Goal: Task Accomplishment & Management: Complete application form

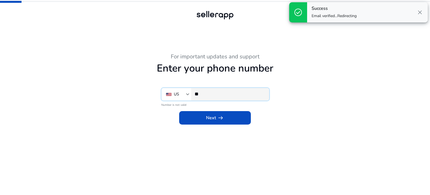
click at [219, 95] on input "**" at bounding box center [230, 94] width 70 height 6
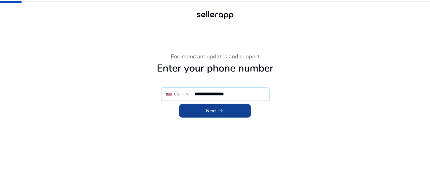
type input "**********"
click at [212, 112] on span "Next arrow_right_alt" at bounding box center [215, 110] width 18 height 7
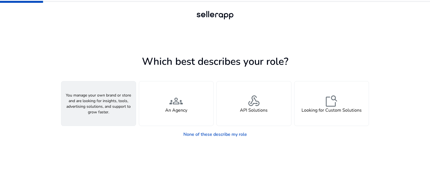
click at [122, 119] on div "person A Seller" at bounding box center [98, 103] width 74 height 44
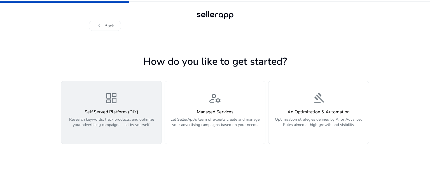
click at [111, 93] on span "dashboard" at bounding box center [111, 97] width 13 height 13
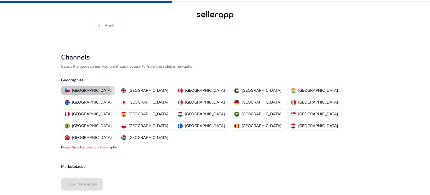
click at [85, 90] on p "[GEOGRAPHIC_DATA]" at bounding box center [92, 90] width 40 height 6
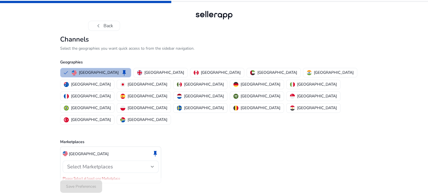
scroll to position [4, 0]
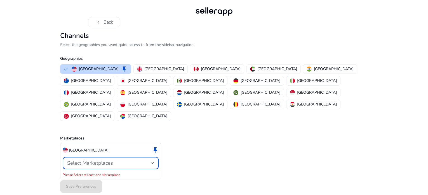
click at [152, 161] on div at bounding box center [152, 162] width 3 height 2
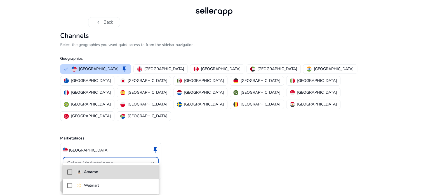
click at [93, 171] on p "Amazon" at bounding box center [91, 171] width 14 height 6
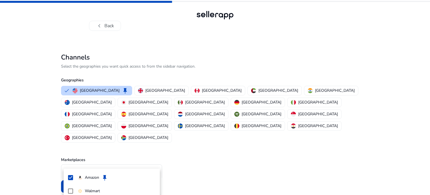
click at [195, 167] on div at bounding box center [215, 97] width 430 height 195
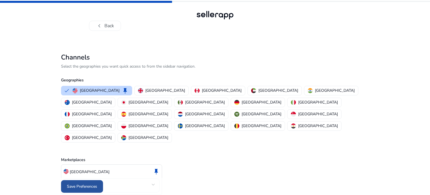
click at [83, 184] on span "Save Preferences" at bounding box center [82, 186] width 30 height 6
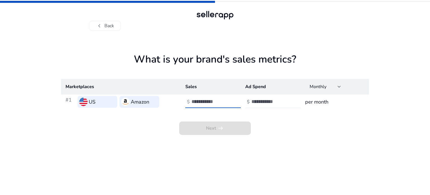
click at [199, 104] on input "number" at bounding box center [210, 101] width 38 height 6
type input "*"
click at [253, 103] on input "number" at bounding box center [270, 101] width 38 height 6
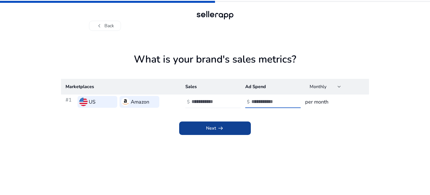
type input "*"
click at [234, 123] on span at bounding box center [215, 127] width 72 height 13
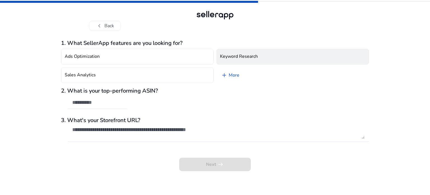
click at [235, 58] on h4 "Keyword Research" at bounding box center [239, 56] width 38 height 5
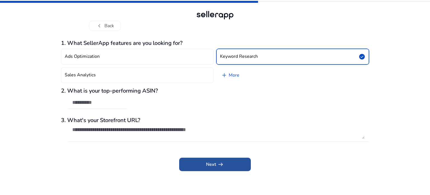
click at [218, 164] on span "arrow_right_alt" at bounding box center [220, 164] width 7 height 7
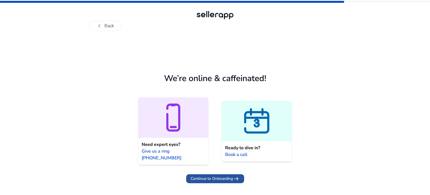
click at [220, 175] on span "Continue to Onboarding" at bounding box center [212, 178] width 42 height 6
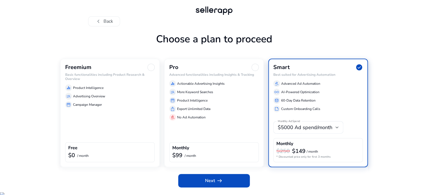
scroll to position [19, 0]
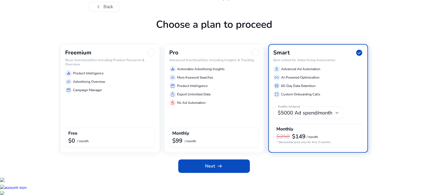
click at [91, 144] on div "$0 / month" at bounding box center [109, 140] width 83 height 7
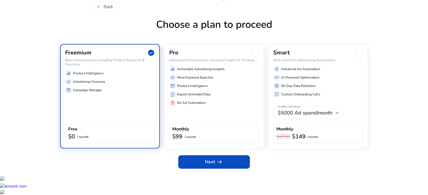
scroll to position [15, 0]
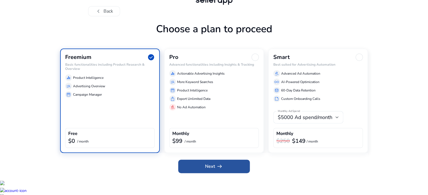
click at [213, 169] on span "Next arrow_right_alt" at bounding box center [214, 166] width 18 height 7
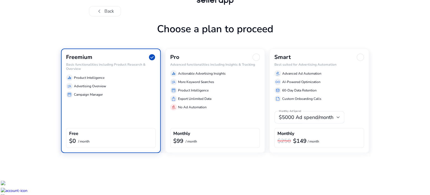
scroll to position [0, 0]
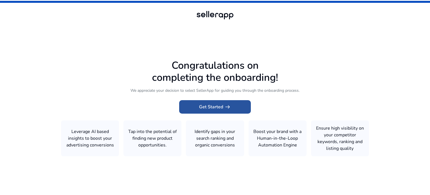
click at [212, 109] on span "Get Started arrow_right_alt" at bounding box center [215, 106] width 32 height 7
